Goal: Information Seeking & Learning: Learn about a topic

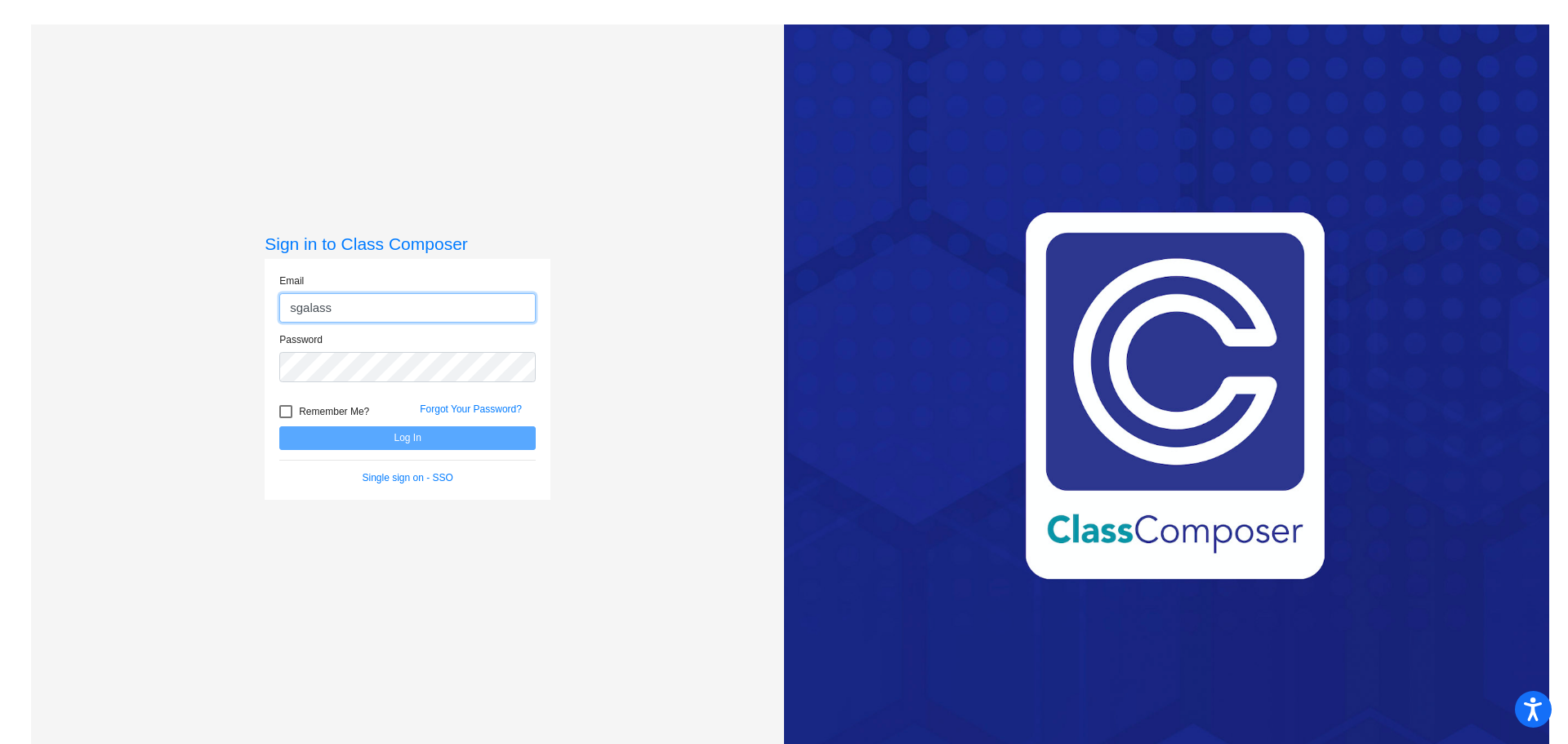
type input "[EMAIL_ADDRESS][DOMAIN_NAME]"
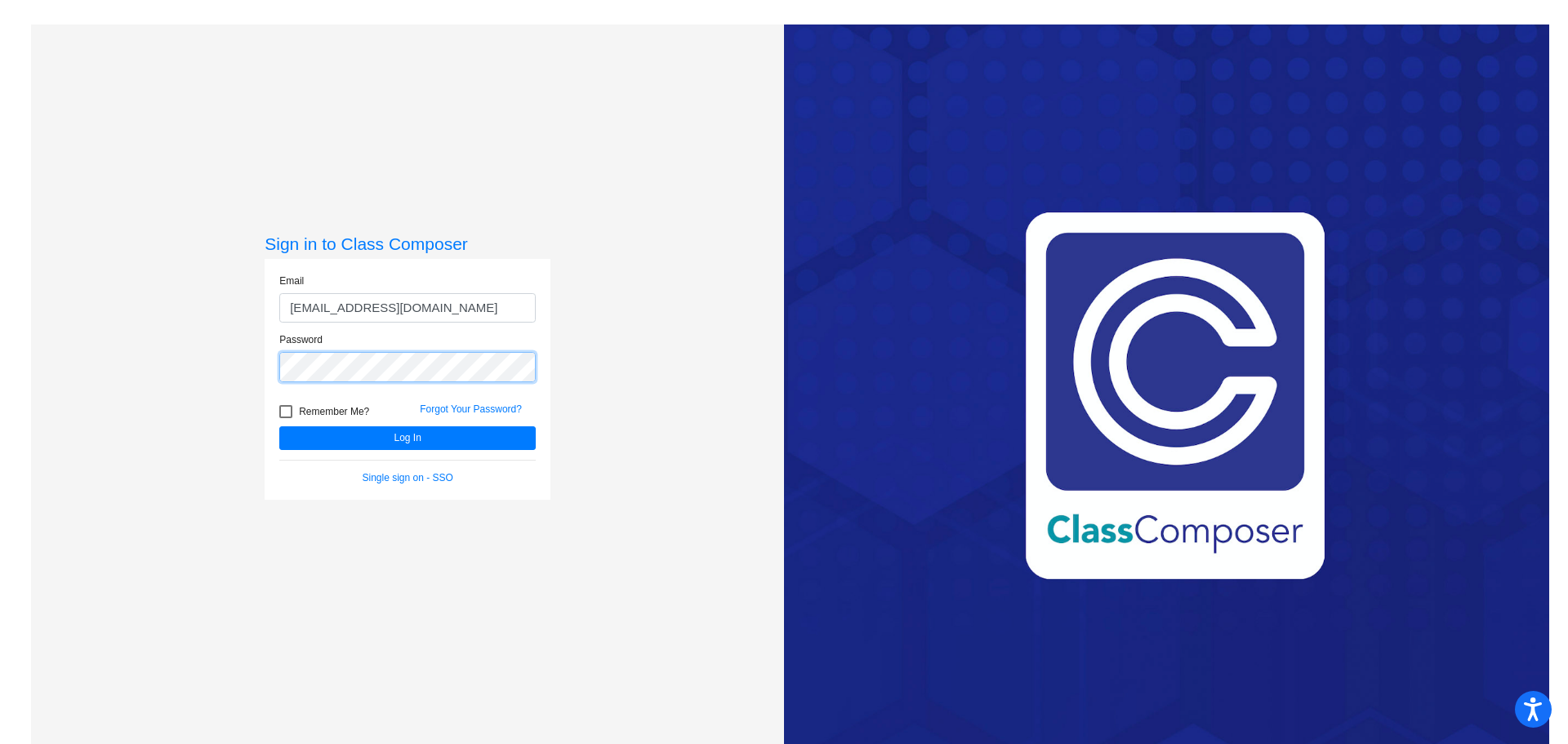
click at [280, 427] on button "Log In" at bounding box center [407, 438] width 256 height 23
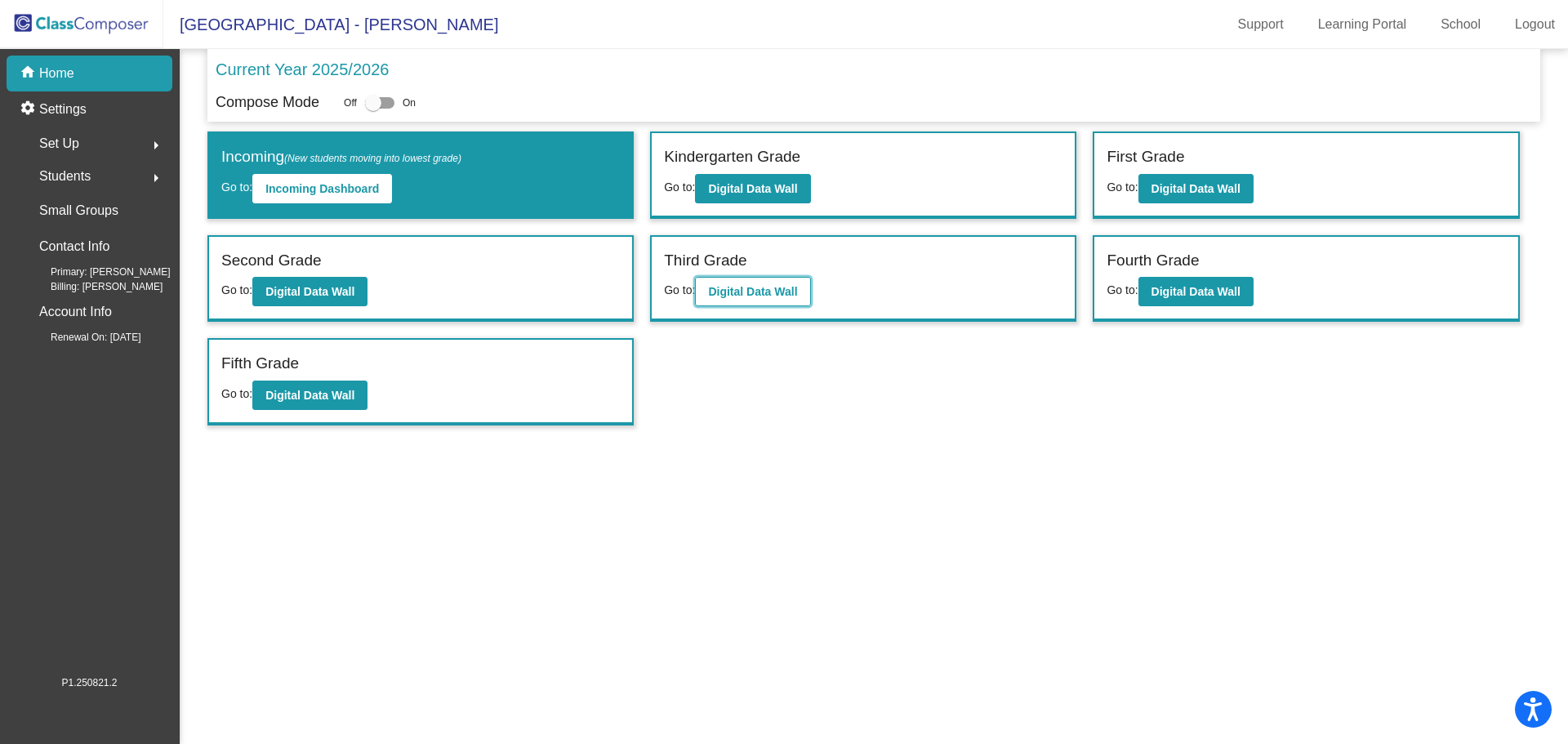
click at [777, 298] on b "Digital Data Wall" at bounding box center [753, 292] width 89 height 14
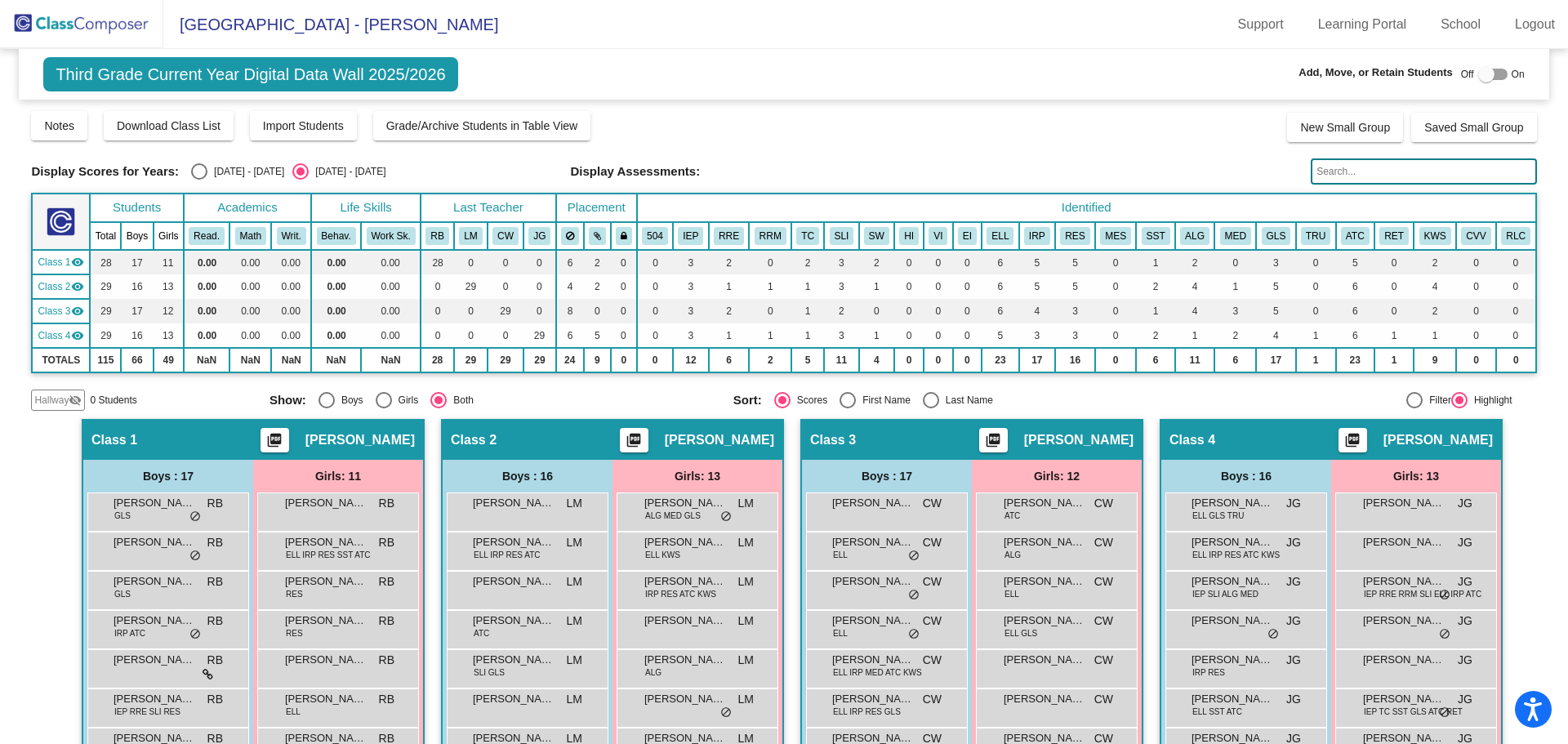
scroll to position [408, 0]
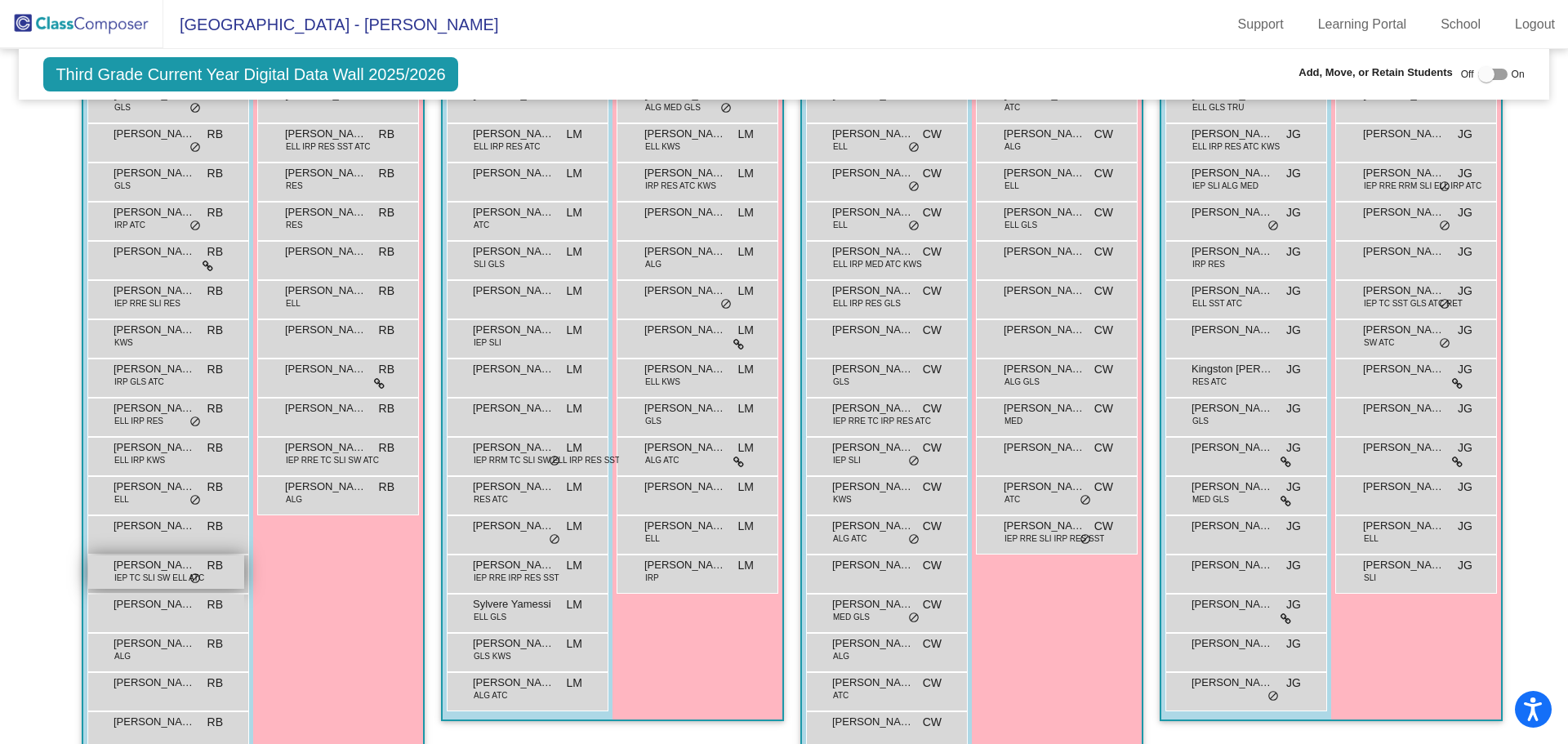
click at [129, 580] on span "IEP TC SLI SW ELL ATC" at bounding box center [159, 578] width 90 height 13
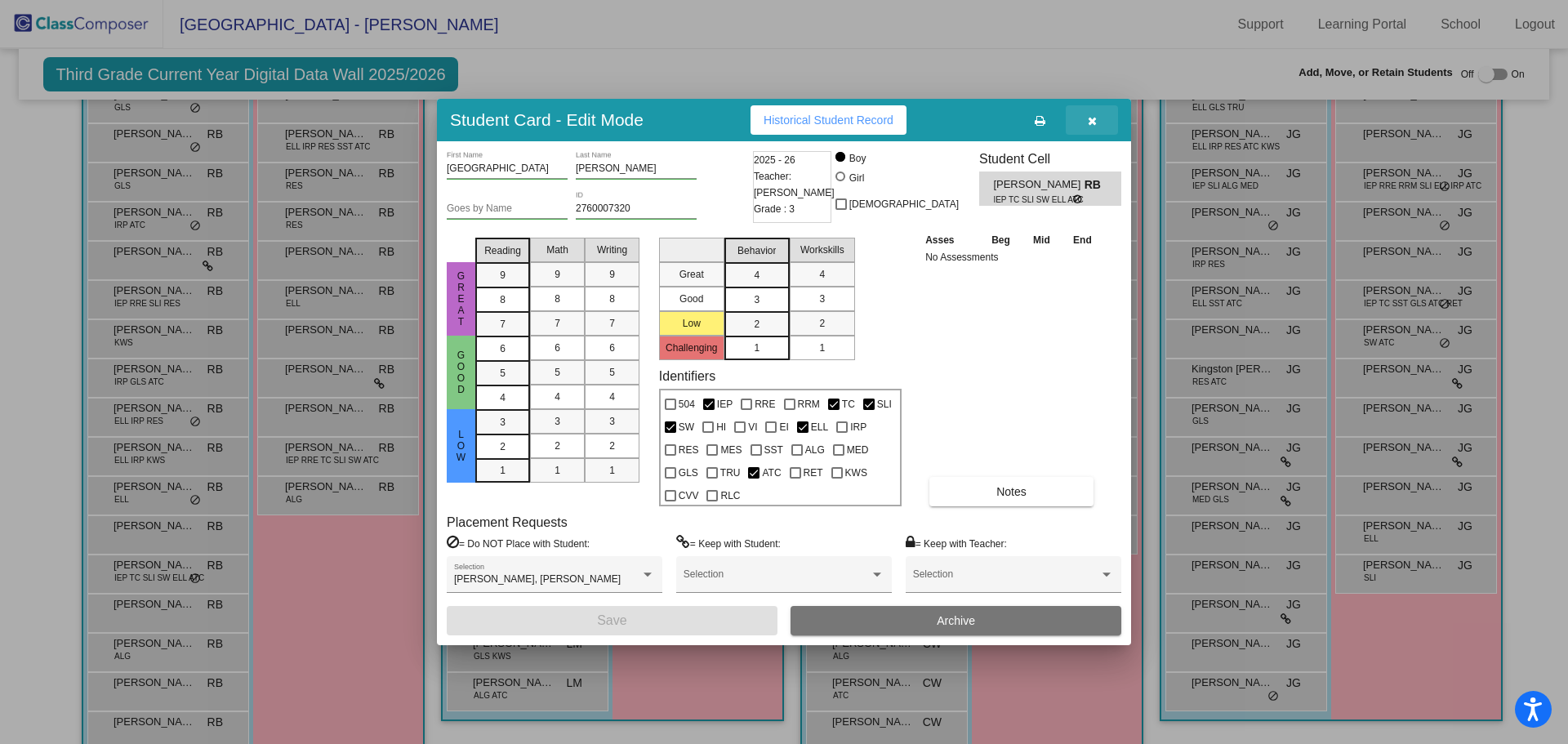
click at [1088, 118] on icon "button" at bounding box center [1092, 121] width 9 height 12
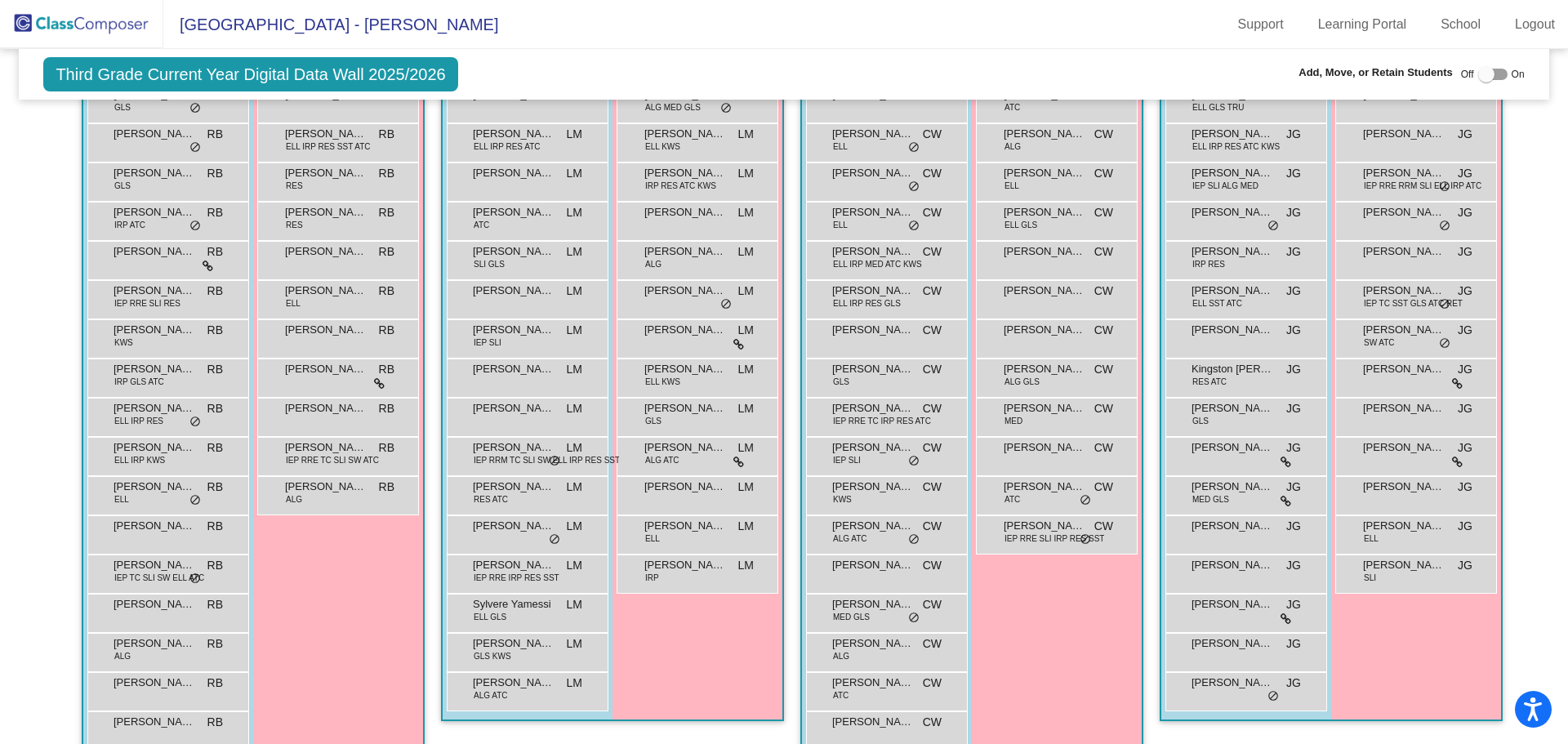
click at [918, 74] on div "Third Grade Current Year Digital Data Wall 2025/2026 Add, Move, or Retain Stude…" at bounding box center [783, 74] width 1529 height 50
